Goal: Task Accomplishment & Management: Manage account settings

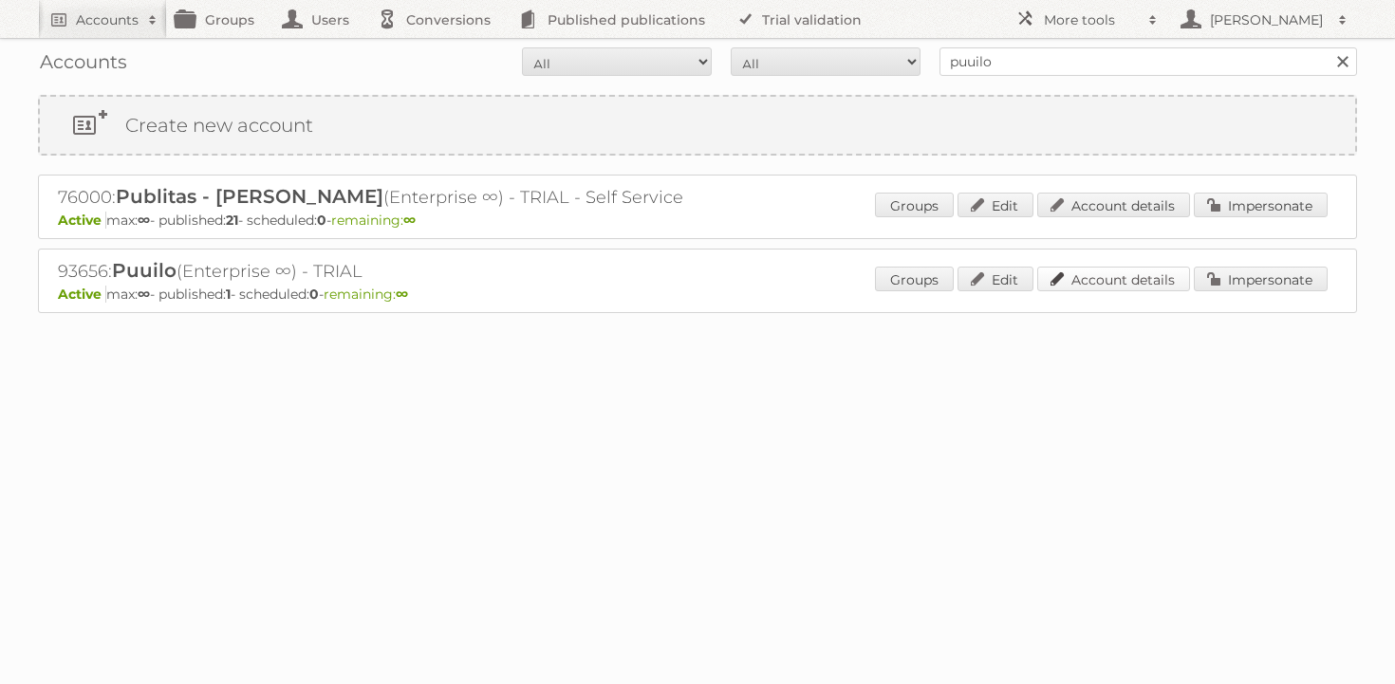
click at [1117, 274] on link "Account details" at bounding box center [1114, 279] width 153 height 25
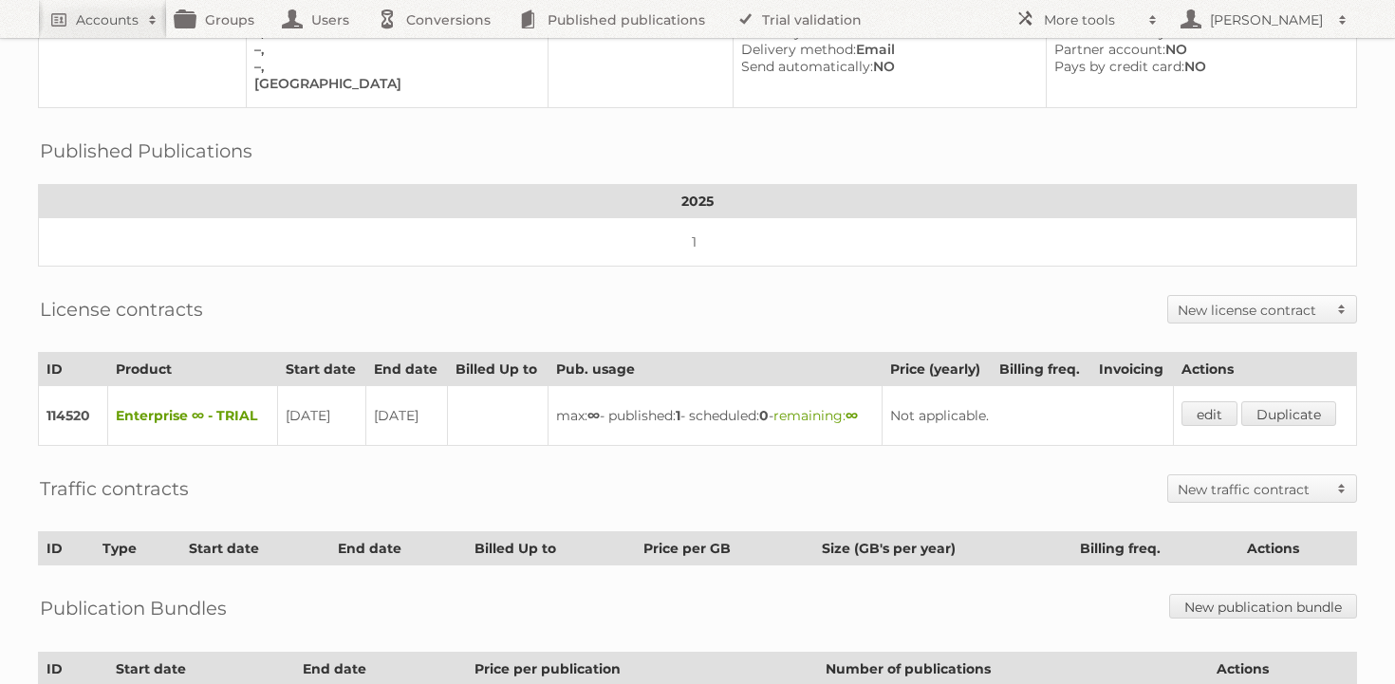
scroll to position [197, 0]
click at [1198, 421] on link "edit" at bounding box center [1210, 413] width 56 height 25
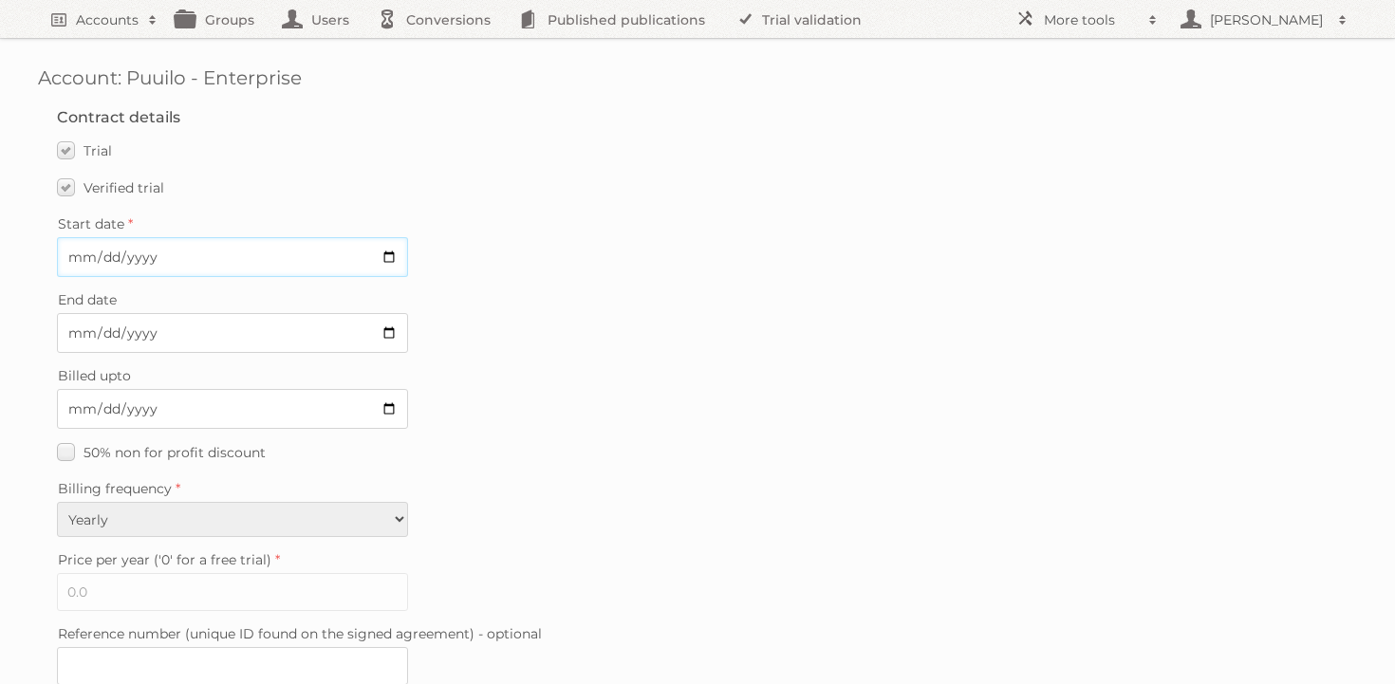
click at [395, 263] on input "2025-08-26" at bounding box center [232, 257] width 351 height 40
type input "2025-09-01"
click at [384, 327] on input "2025-09-02" at bounding box center [232, 333] width 351 height 40
type input "2025-09-15"
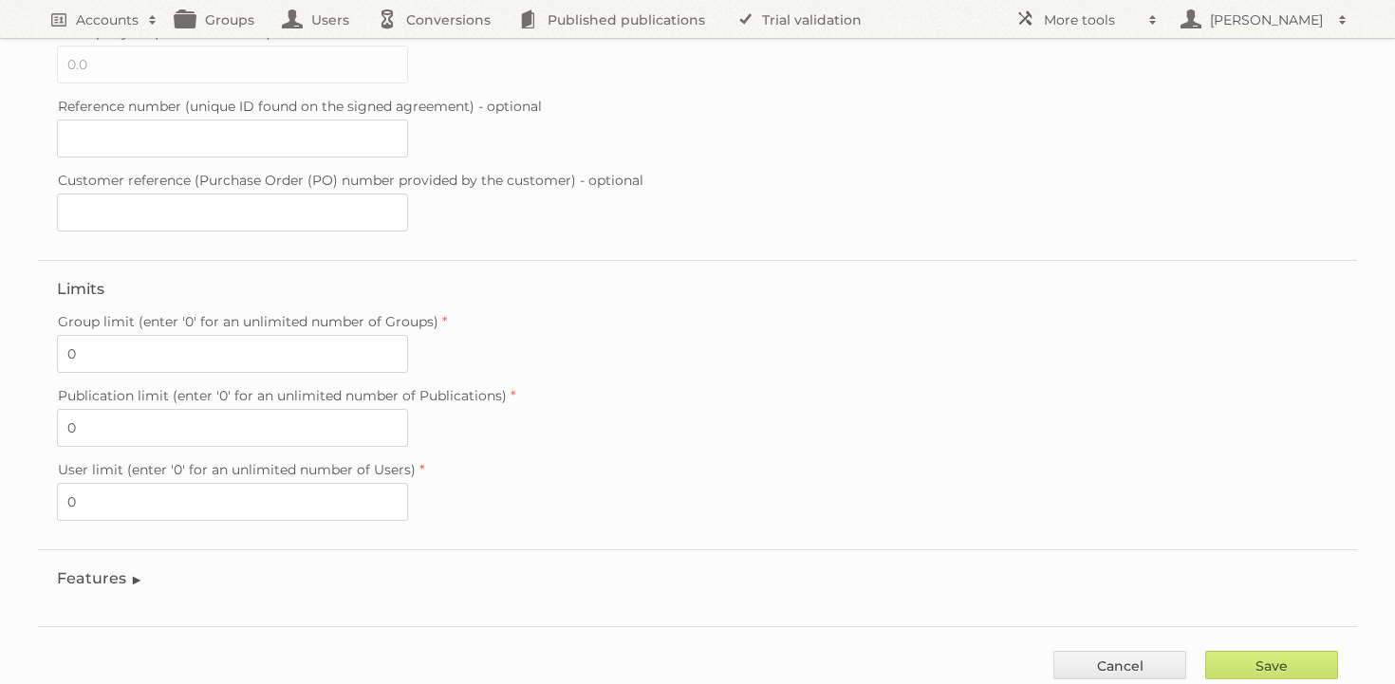
scroll to position [566, 0]
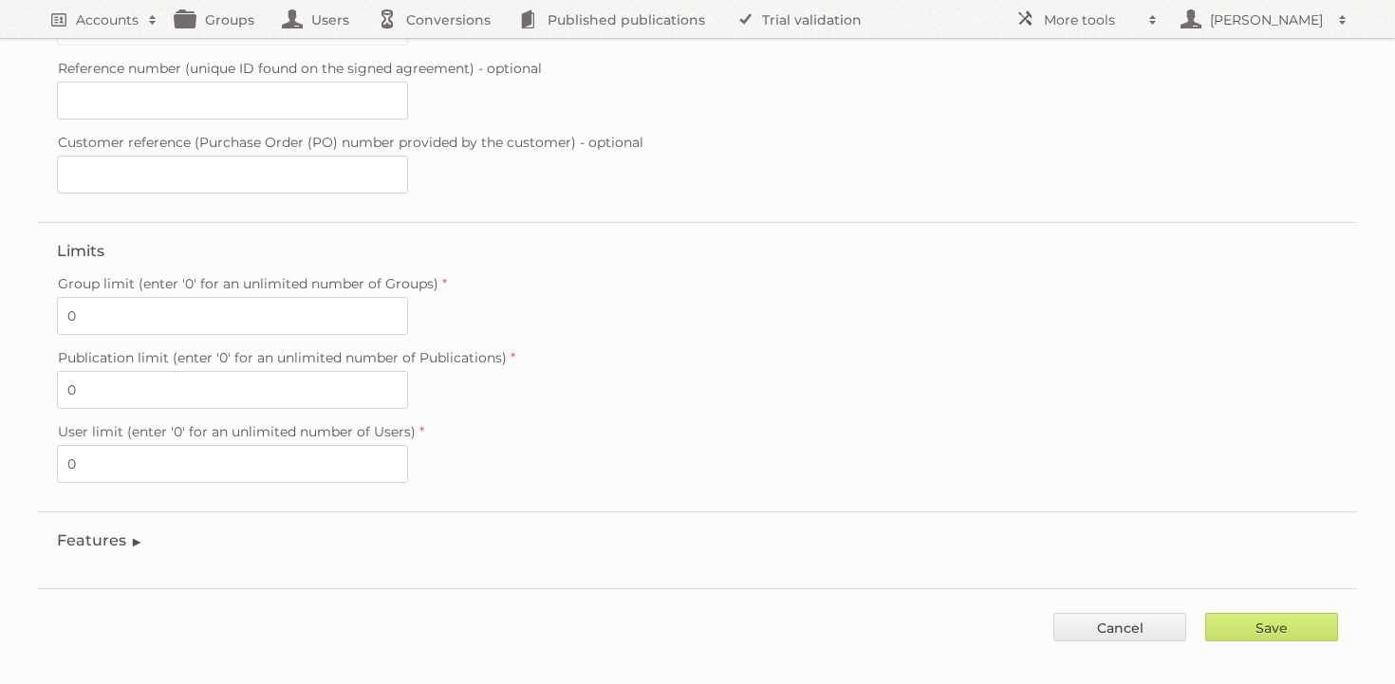
click at [103, 532] on legend "Features" at bounding box center [100, 541] width 86 height 18
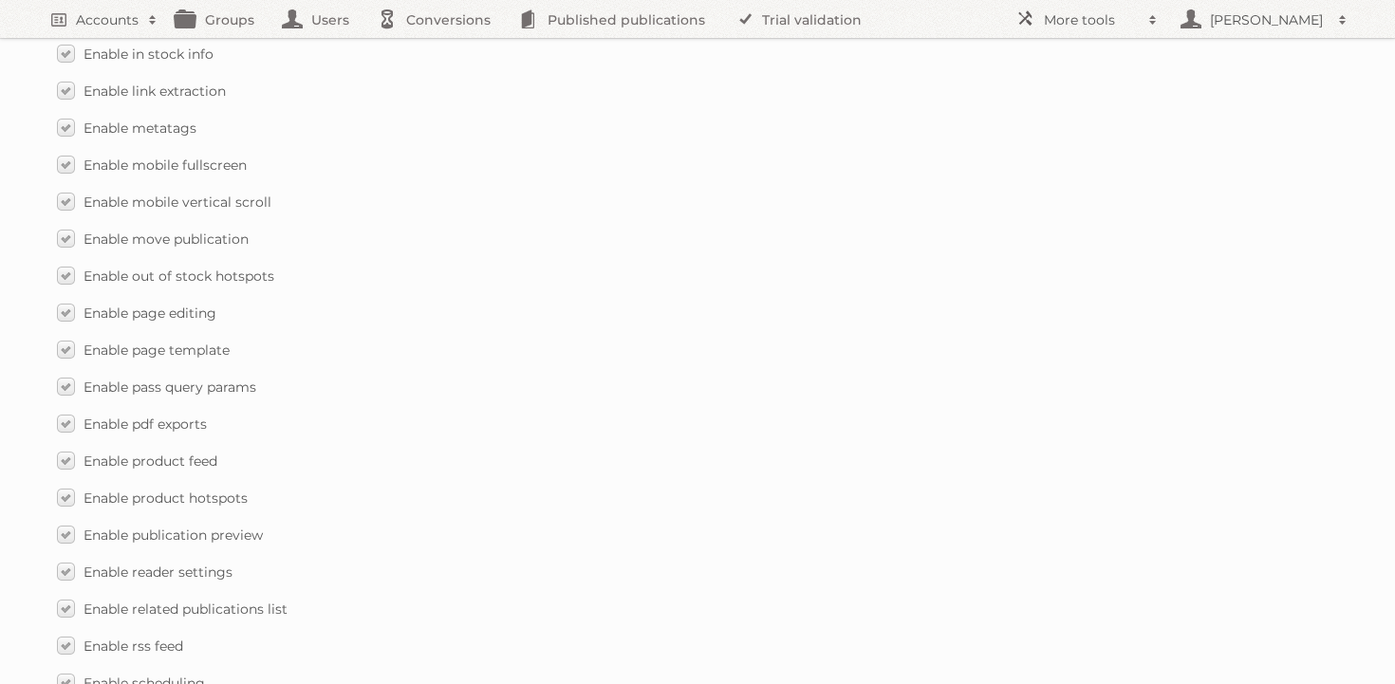
scroll to position [2824, 0]
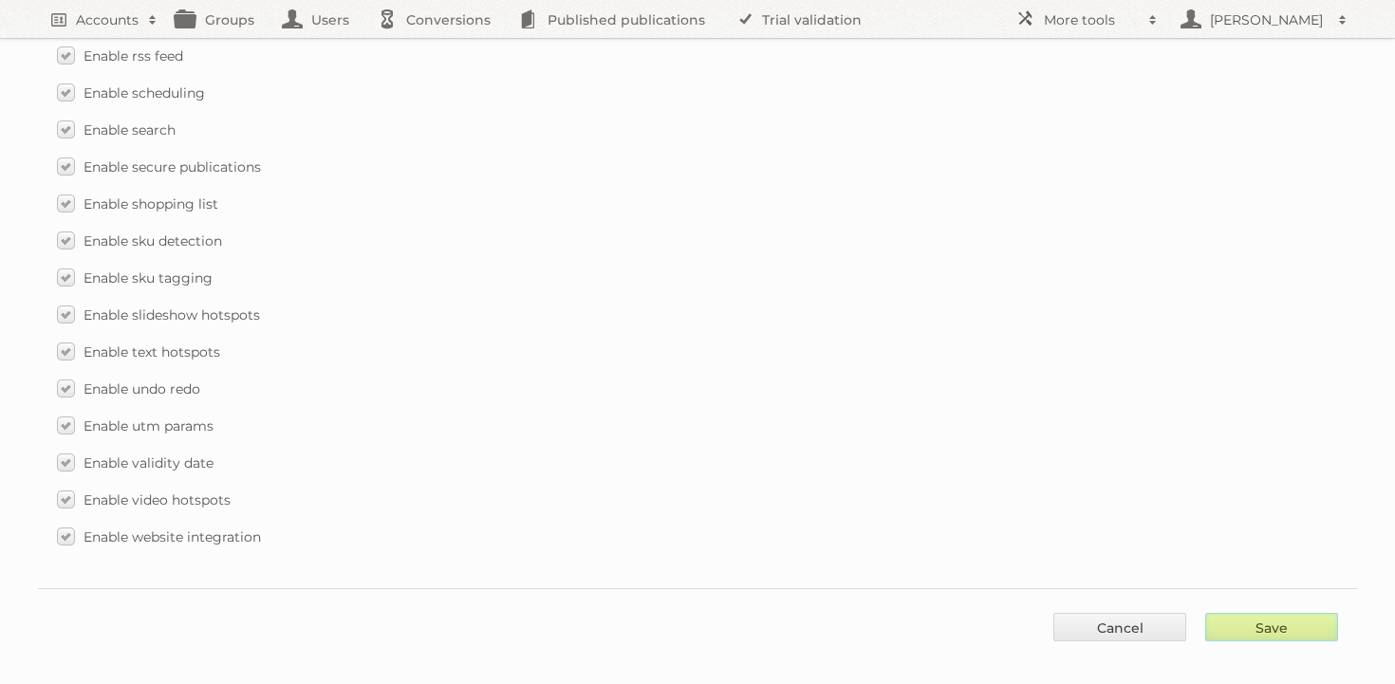
click at [1296, 613] on input "Save" at bounding box center [1272, 627] width 133 height 28
type input "..."
